Goal: Information Seeking & Learning: Find specific fact

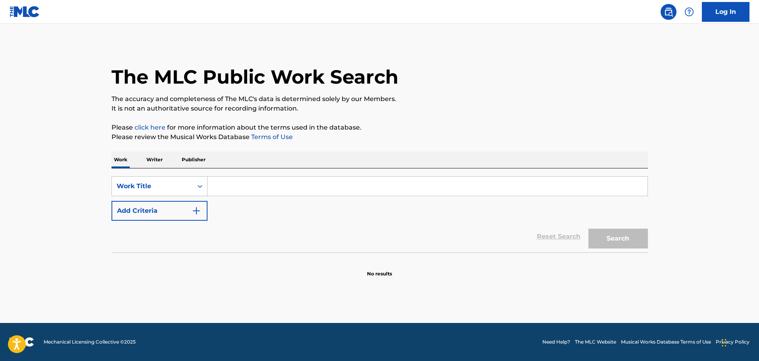
click at [228, 186] on input "Search Form" at bounding box center [427, 186] width 440 height 19
paste input "Napalm Brain/Scatter Brain"
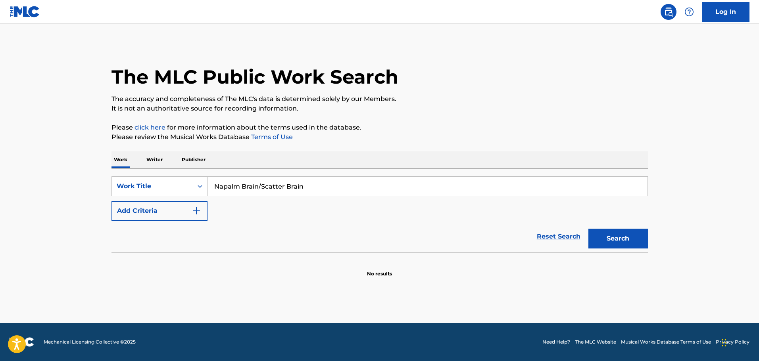
type input "Napalm Brain/Scatter Brain"
click at [202, 208] on button "Add Criteria" at bounding box center [159, 211] width 96 height 20
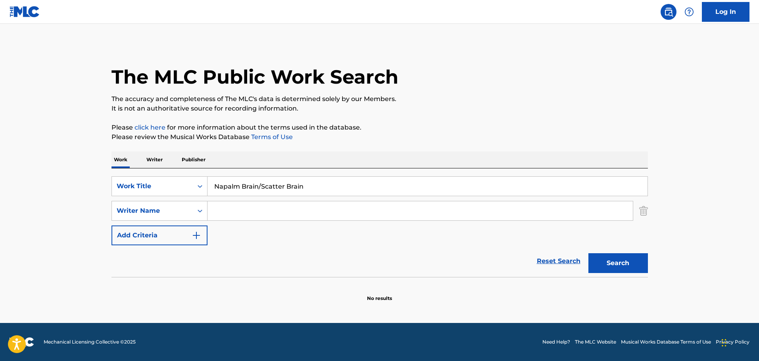
click at [233, 212] on input "Search Form" at bounding box center [419, 210] width 425 height 19
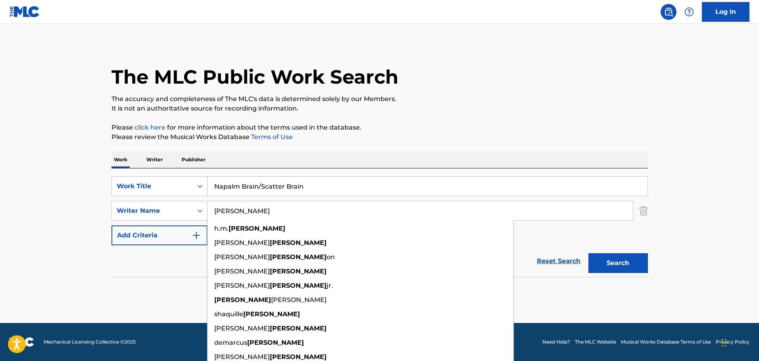
type input "[PERSON_NAME]"
click at [588, 253] on button "Search" at bounding box center [617, 263] width 59 height 20
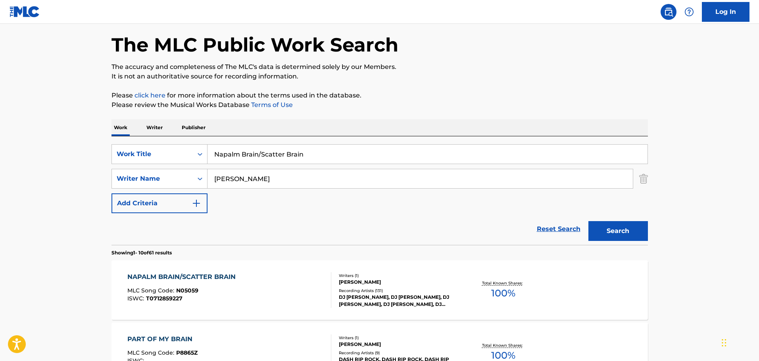
scroll to position [79, 0]
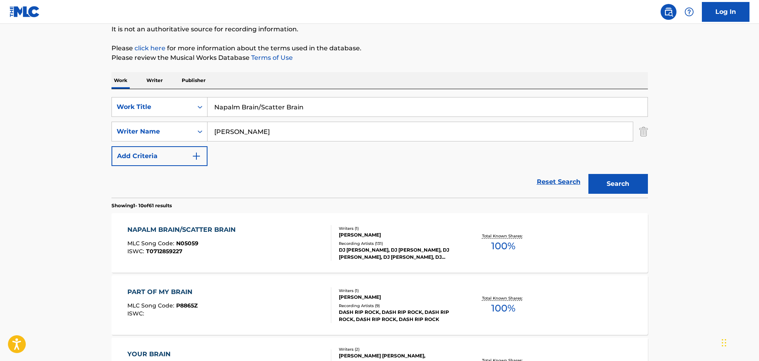
click at [354, 229] on div "Writers ( 1 )" at bounding box center [399, 229] width 120 height 6
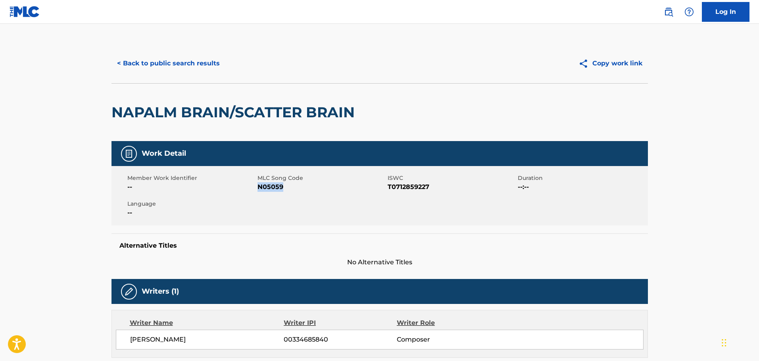
drag, startPoint x: 282, startPoint y: 188, endPoint x: 258, endPoint y: 190, distance: 23.9
click at [258, 190] on span "N05059" at bounding box center [321, 187] width 128 height 10
copy span "N05059"
click at [200, 64] on button "< Back to public search results" at bounding box center [168, 64] width 114 height 20
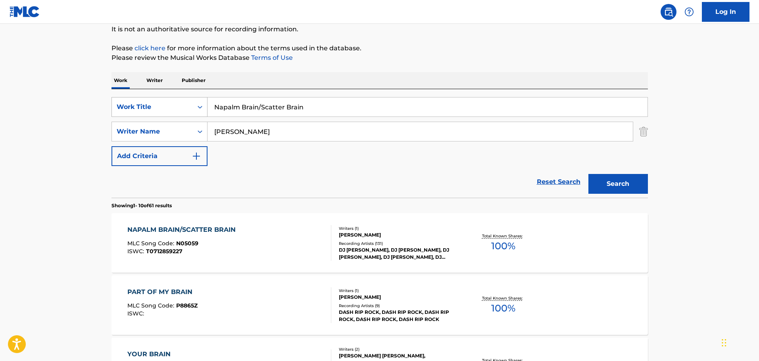
drag, startPoint x: 308, startPoint y: 109, endPoint x: 205, endPoint y: 111, distance: 103.5
click at [205, 111] on div "SearchWithCriteriaa143ae7c-cdb7-44b6-b990-5272de1738f7 Work Title Napalm Brain/…" at bounding box center [379, 107] width 536 height 20
paste input "Organ Donor"
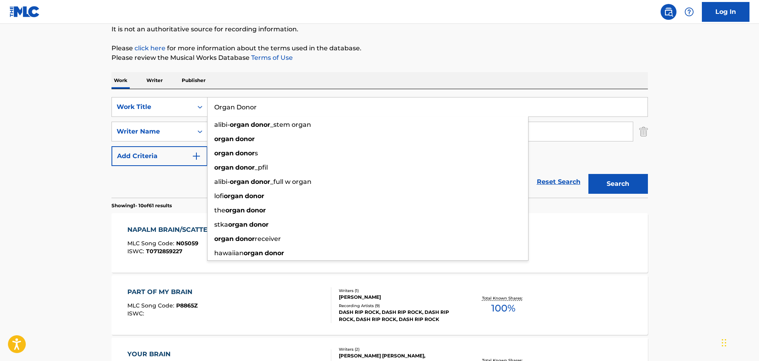
type input "Organ Donor"
click at [615, 185] on button "Search" at bounding box center [617, 184] width 59 height 20
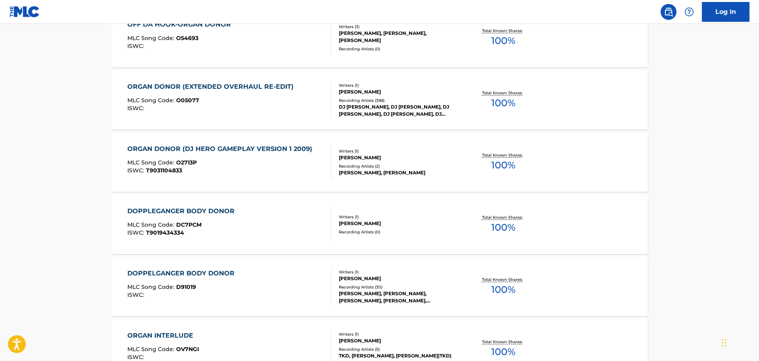
scroll to position [198, 0]
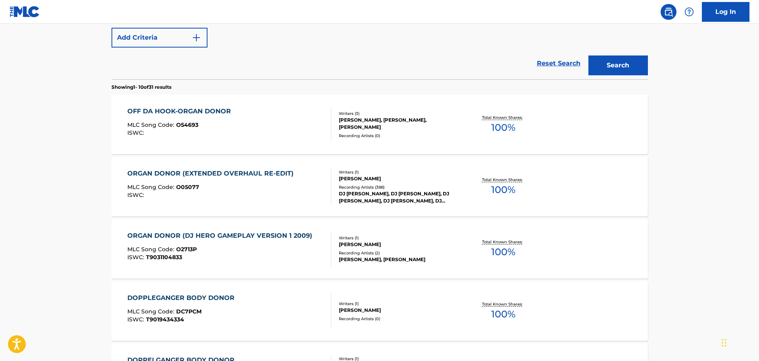
click at [371, 126] on div "[PERSON_NAME], [PERSON_NAME], [PERSON_NAME]" at bounding box center [399, 124] width 120 height 14
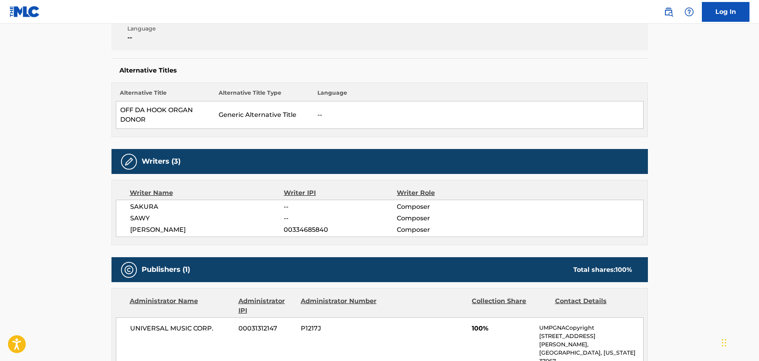
scroll to position [334, 0]
